Goal: Task Accomplishment & Management: Manage account settings

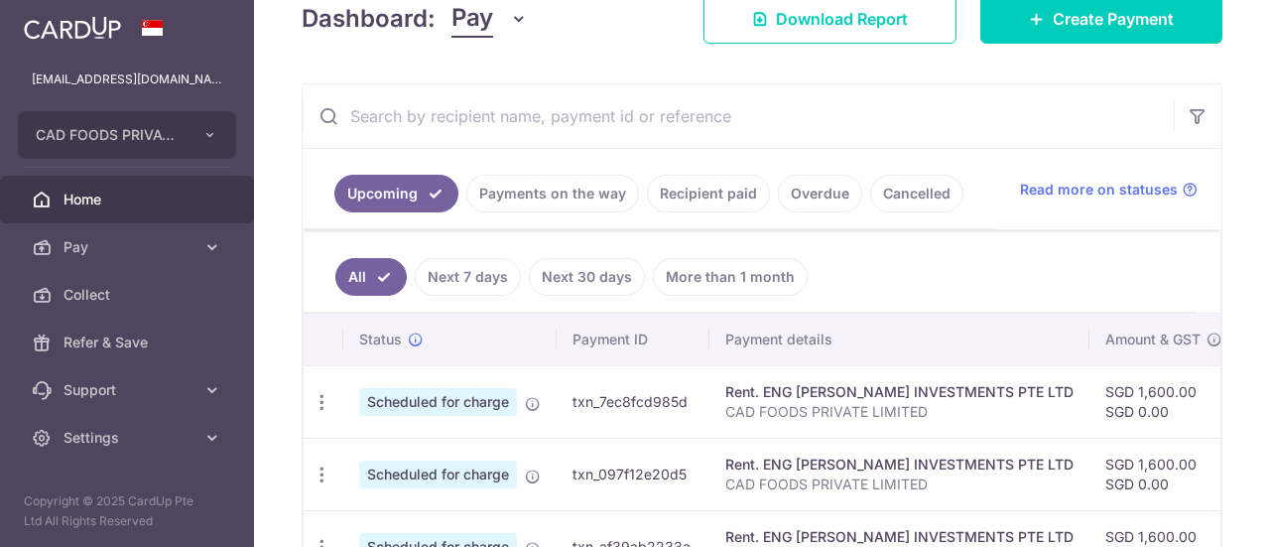
scroll to position [397, 0]
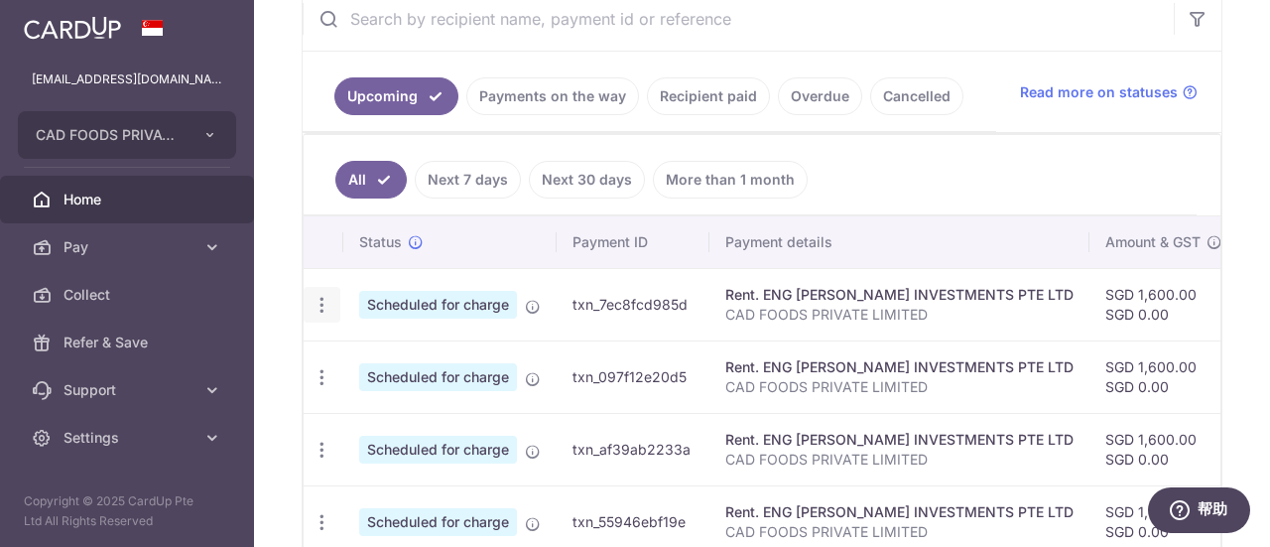
click at [323, 305] on icon "button" at bounding box center [322, 305] width 21 height 21
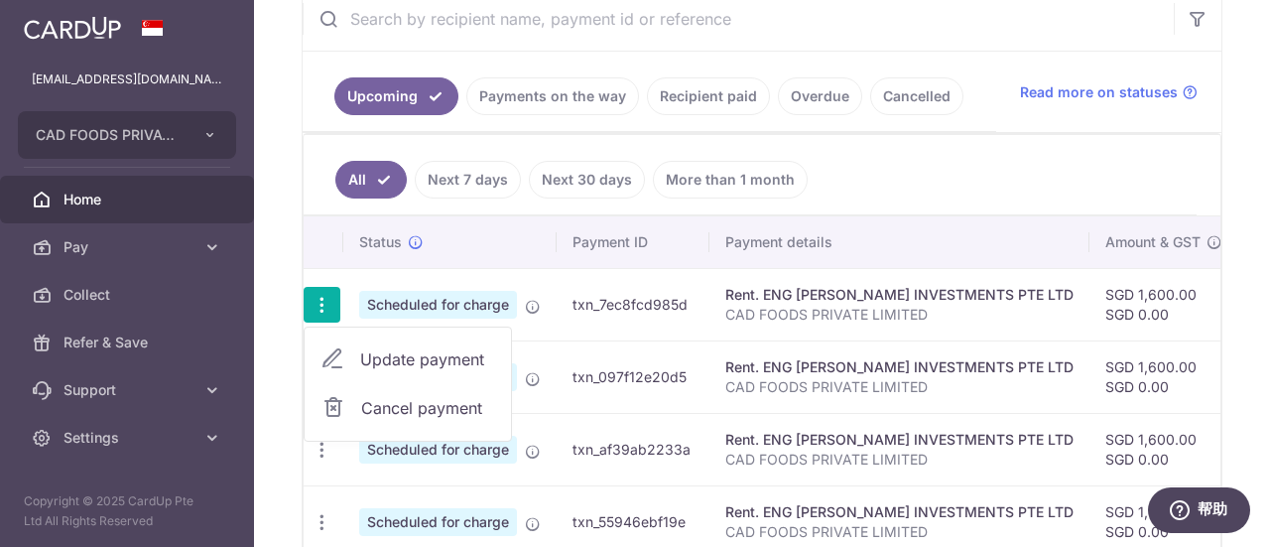
click at [415, 406] on span "Cancel payment" at bounding box center [427, 408] width 133 height 24
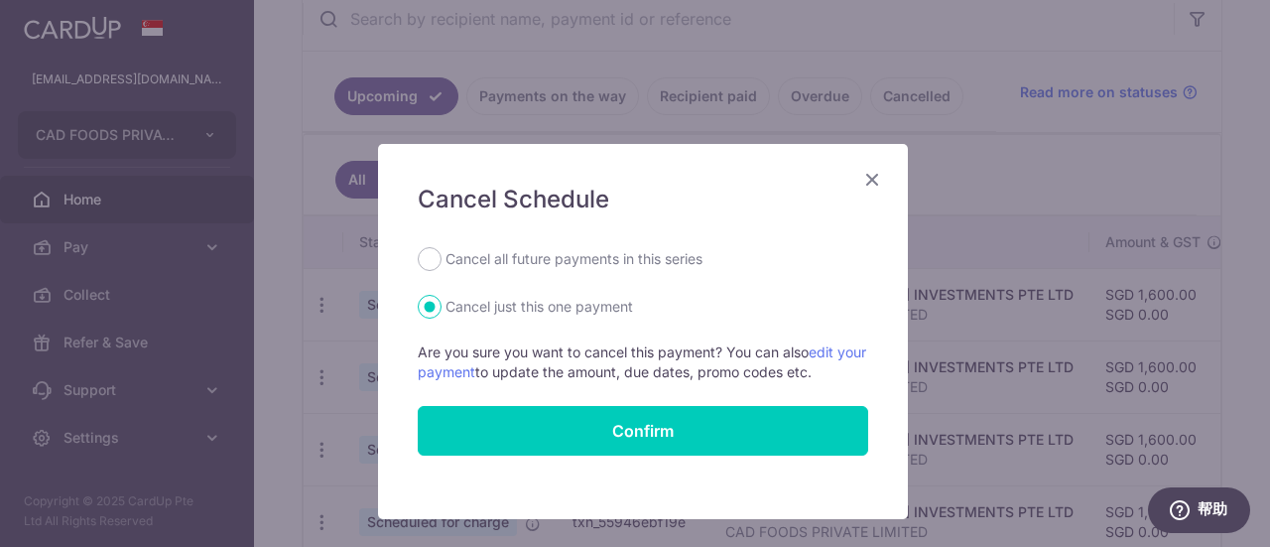
click at [502, 265] on label "Cancel all future payments in this series" at bounding box center [573, 259] width 257 height 24
click at [441, 265] on input "Cancel all future payments in this series" at bounding box center [430, 259] width 24 height 24
radio input "true"
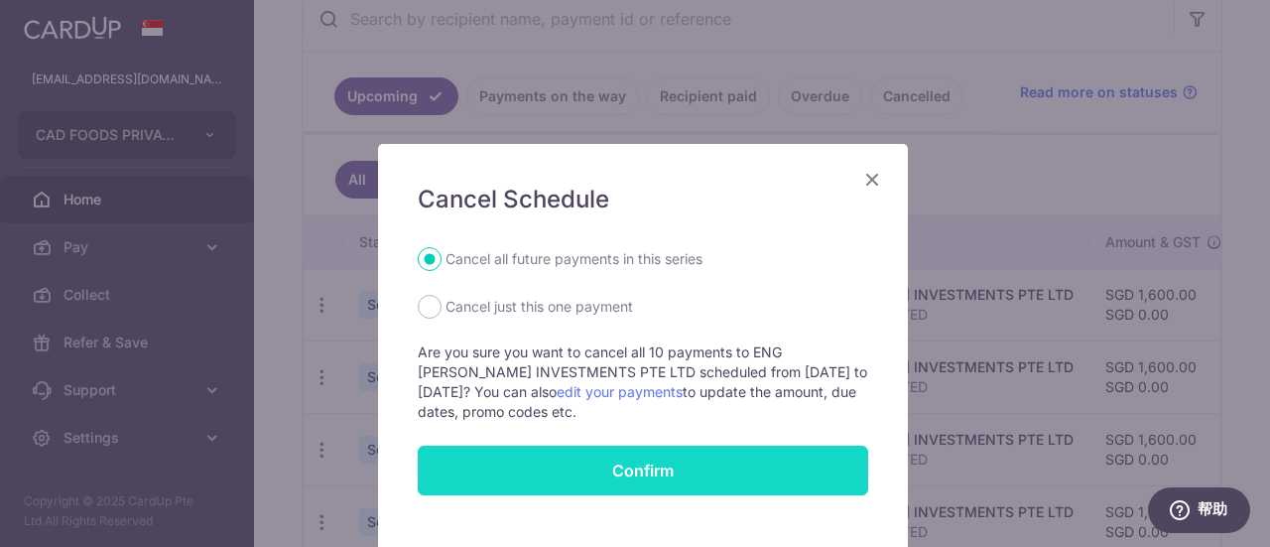
click at [643, 479] on button "Confirm" at bounding box center [643, 470] width 450 height 50
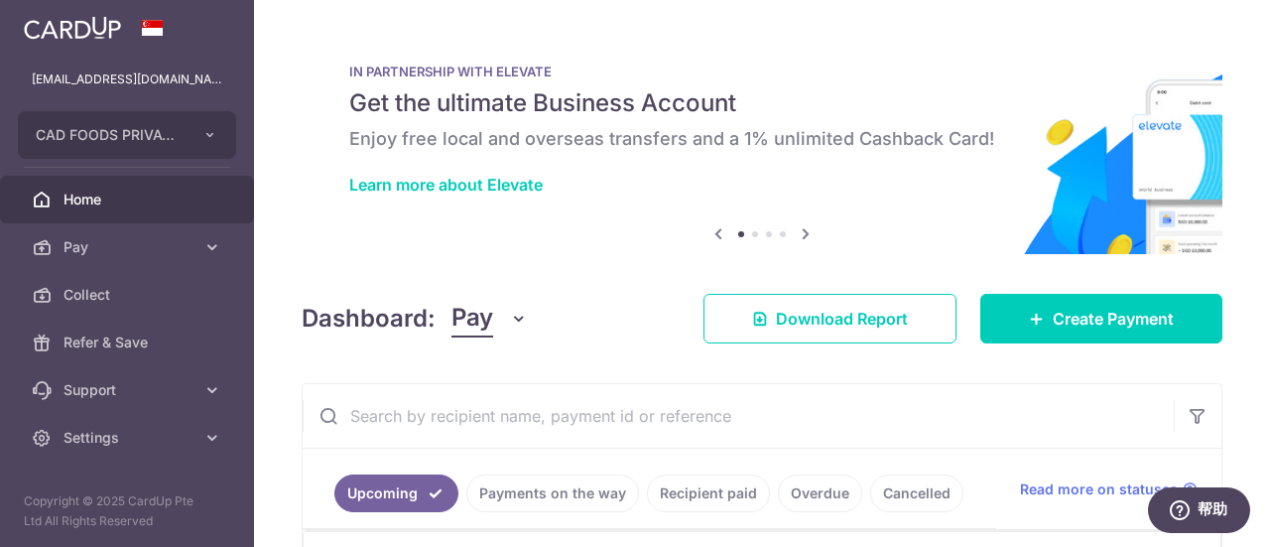
click at [69, 20] on img at bounding box center [72, 28] width 97 height 24
